Goal: Information Seeking & Learning: Learn about a topic

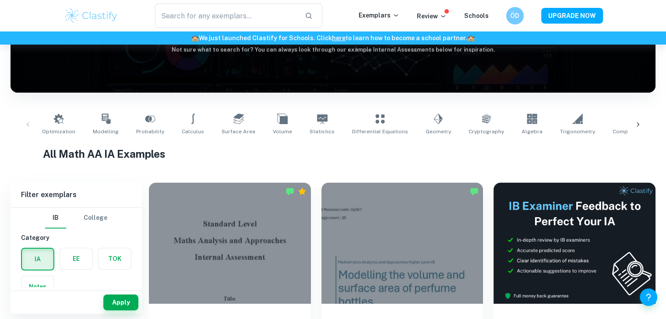
scroll to position [105, 0]
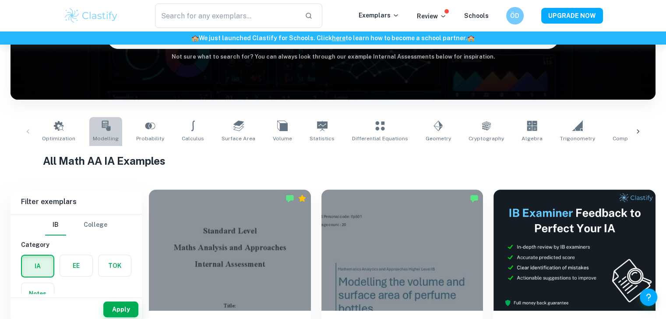
click at [105, 130] on icon at bounding box center [106, 126] width 9 height 11
type input "Modelling"
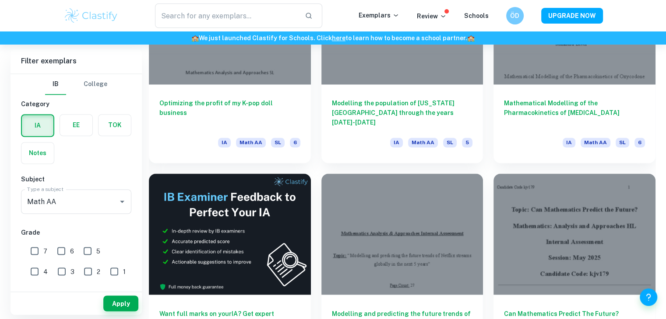
scroll to position [4709, 0]
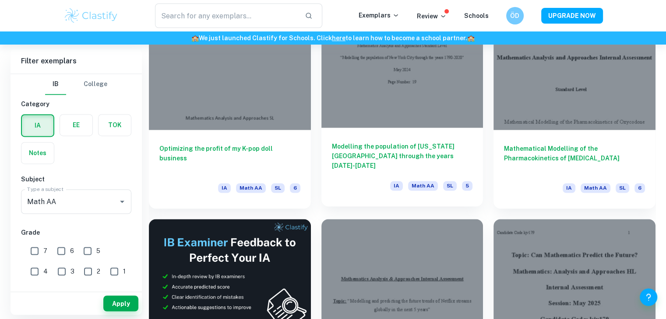
click at [401, 107] on div at bounding box center [402, 67] width 162 height 121
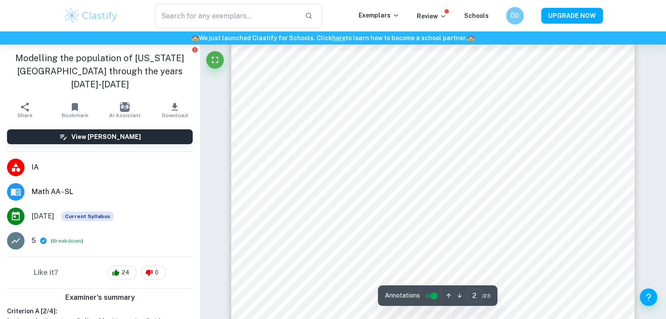
scroll to position [753, 0]
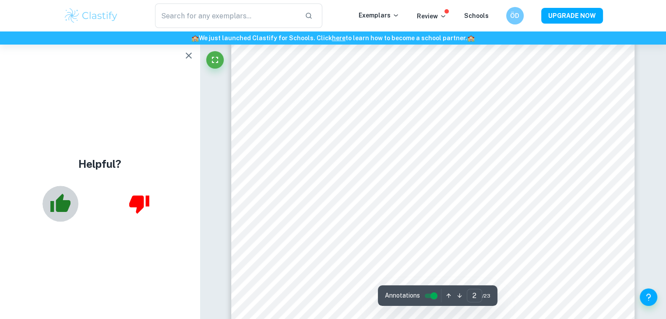
click at [60, 201] on icon "button" at bounding box center [61, 203] width 20 height 18
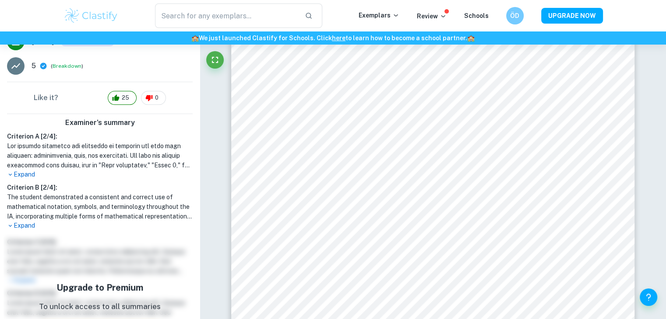
scroll to position [193, 0]
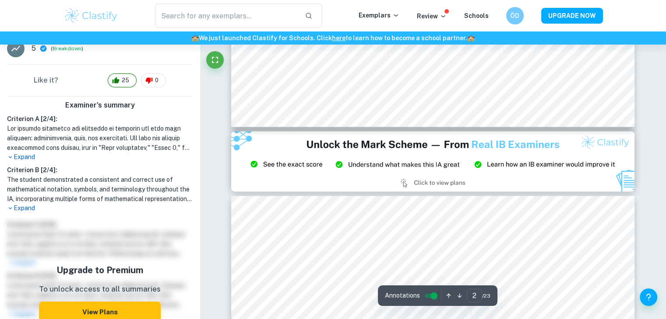
type input "3"
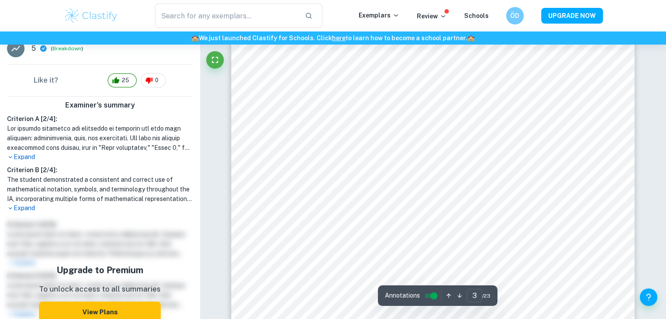
scroll to position [1430, 0]
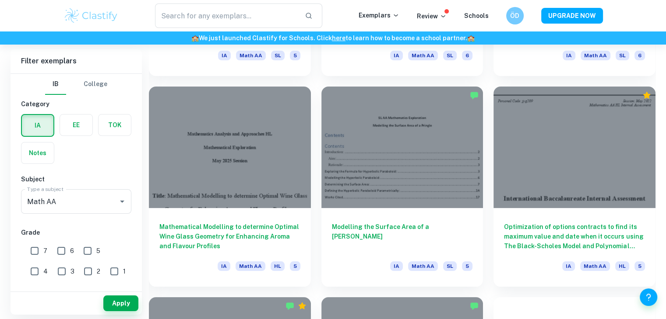
scroll to position [6776, 0]
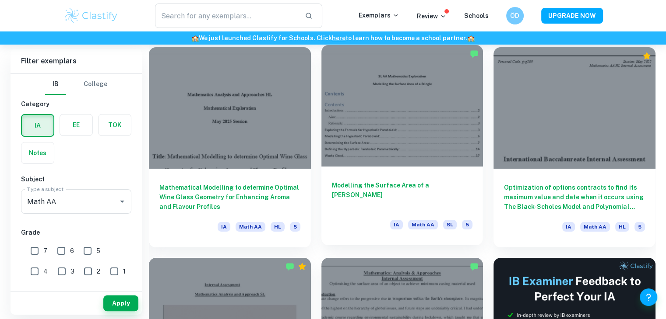
click at [456, 146] on div at bounding box center [402, 105] width 162 height 121
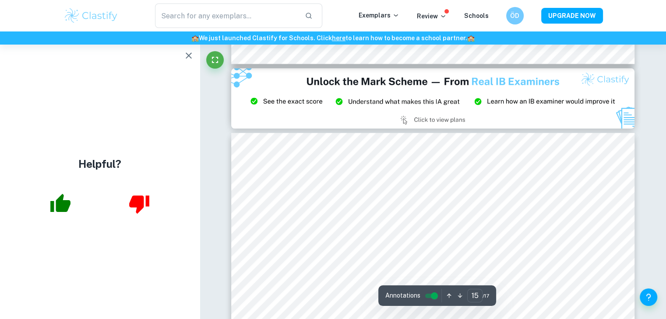
scroll to position [7562, 0]
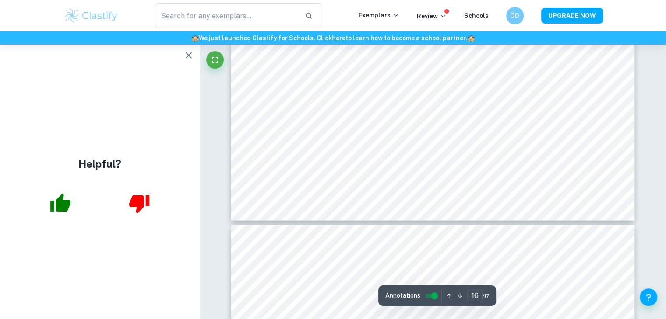
type input "17"
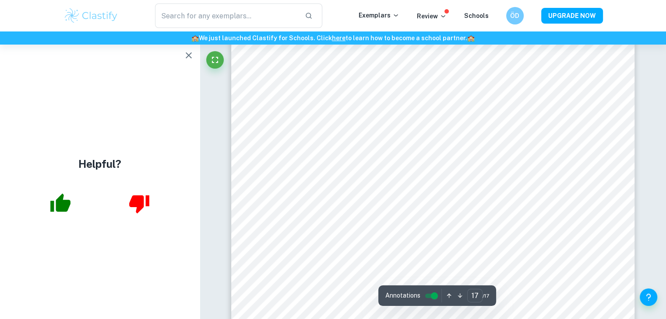
scroll to position [8717, 0]
